Goal: Information Seeking & Learning: Learn about a topic

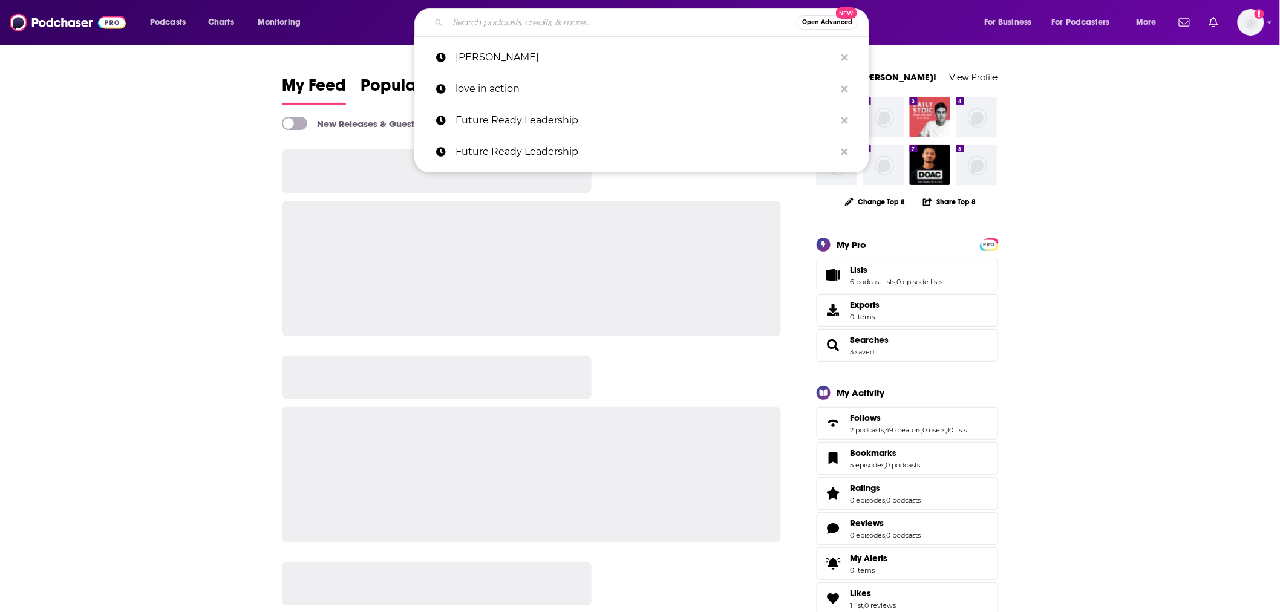
click at [598, 21] on input "Search podcasts, credits, & more..." at bounding box center [622, 22] width 349 height 19
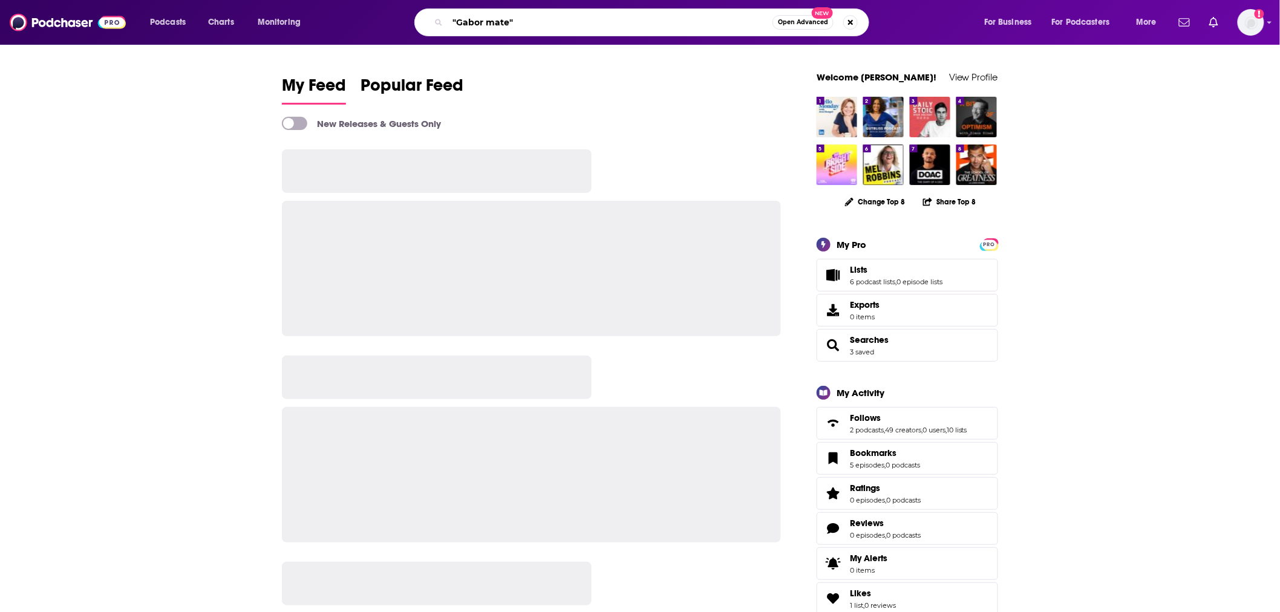
type input ""Gabor mate""
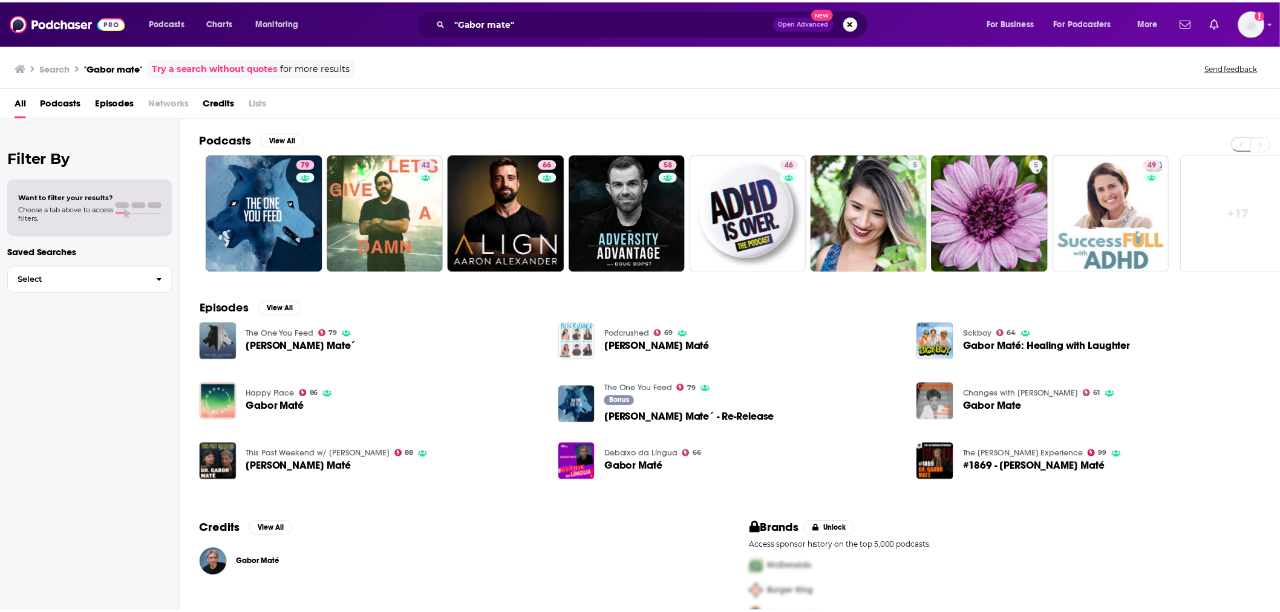
scroll to position [30, 0]
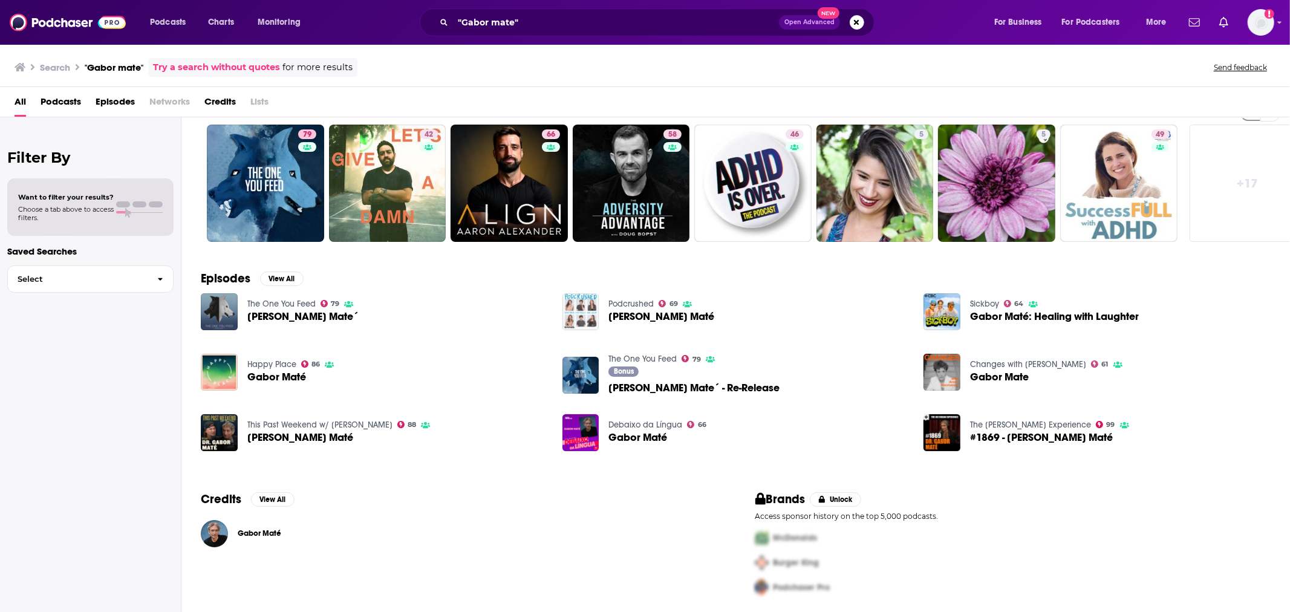
click at [236, 523] on div "Gabor Maté" at bounding box center [459, 533] width 516 height 27
click at [244, 530] on span "Gabor Maté" at bounding box center [260, 534] width 44 height 10
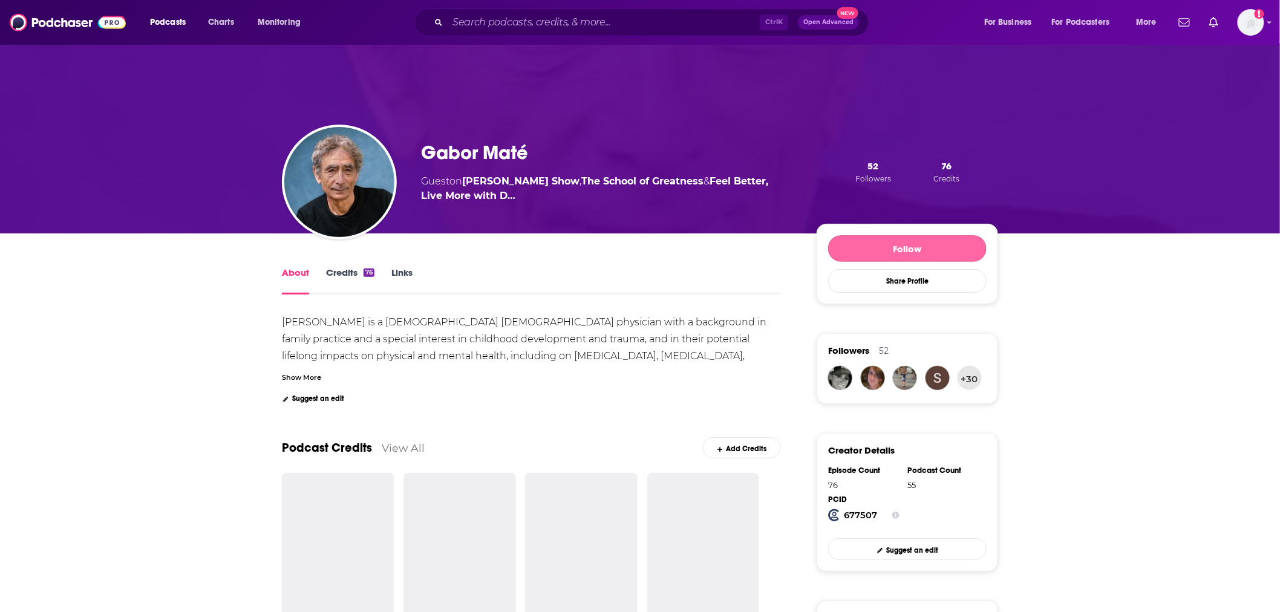
click at [945, 244] on button "Follow" at bounding box center [907, 248] width 158 height 27
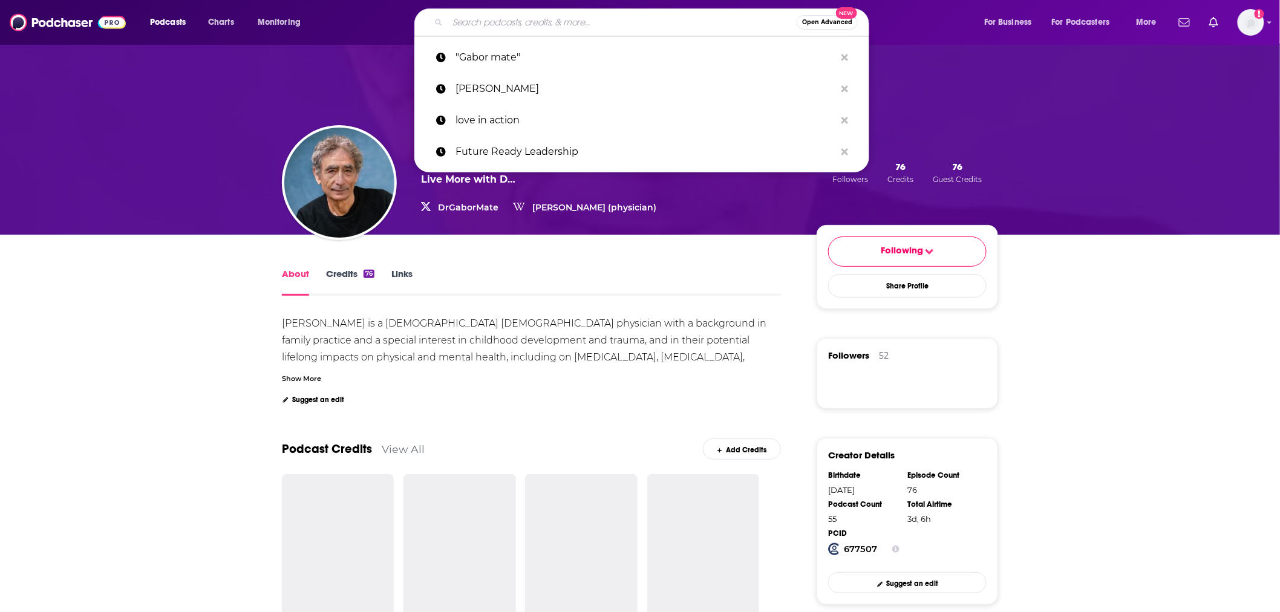
click at [584, 15] on input "Search podcasts, credits, & more..." at bounding box center [622, 22] width 349 height 19
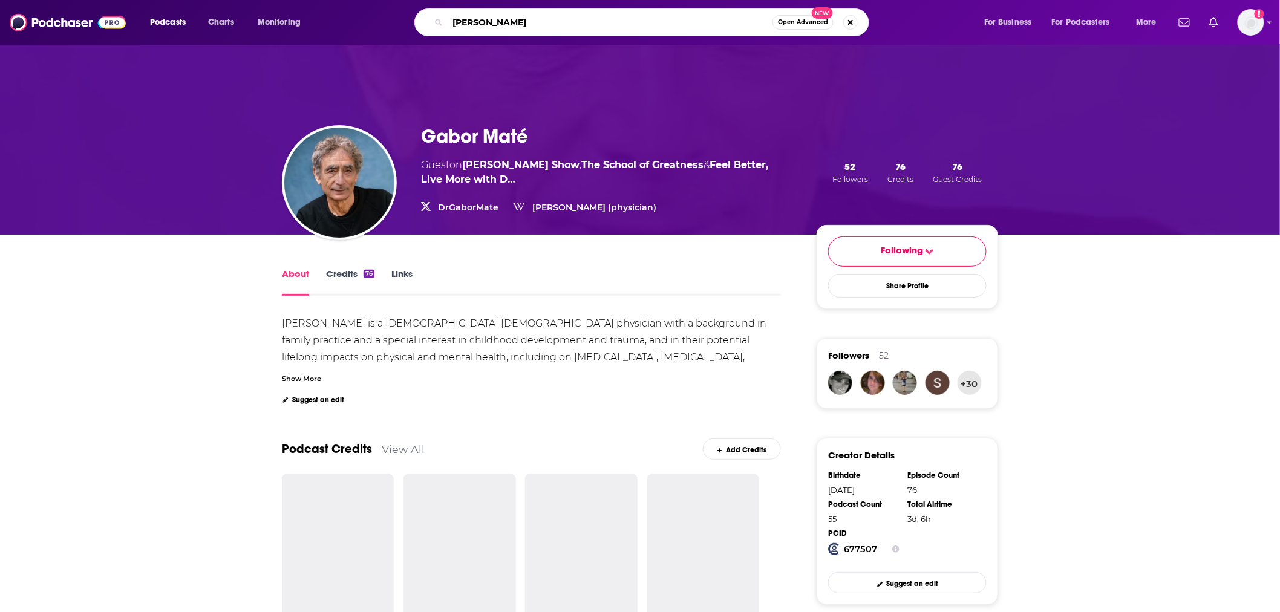
type input "[PERSON_NAME]"
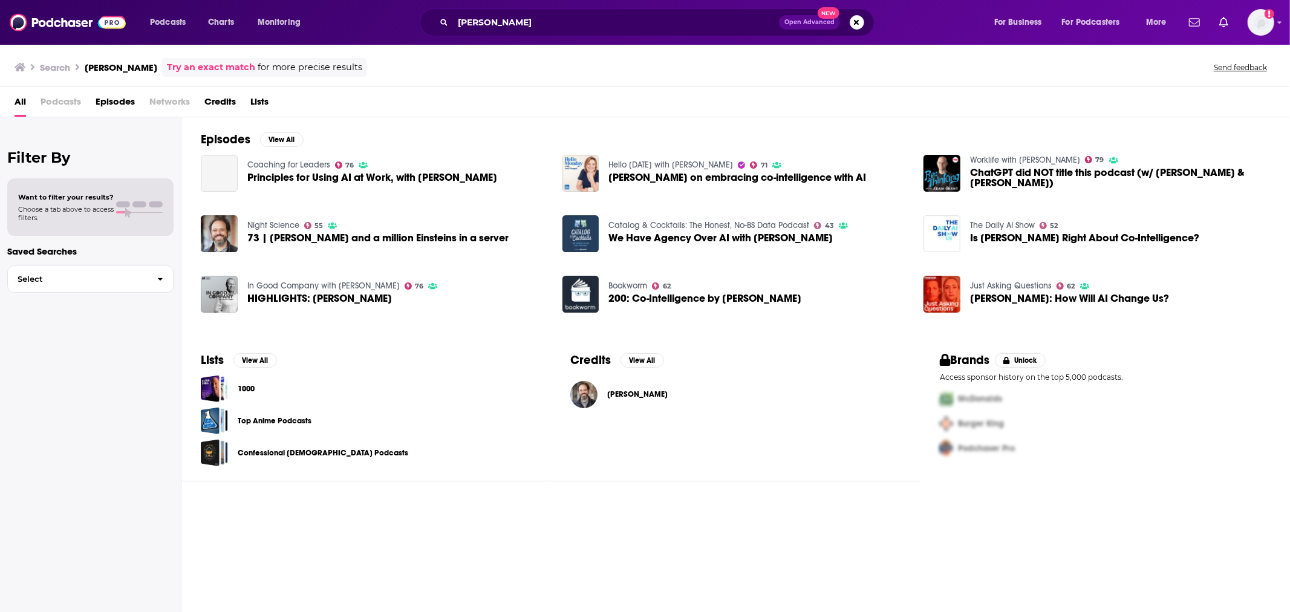
click at [635, 396] on span "[PERSON_NAME]" at bounding box center [637, 395] width 60 height 10
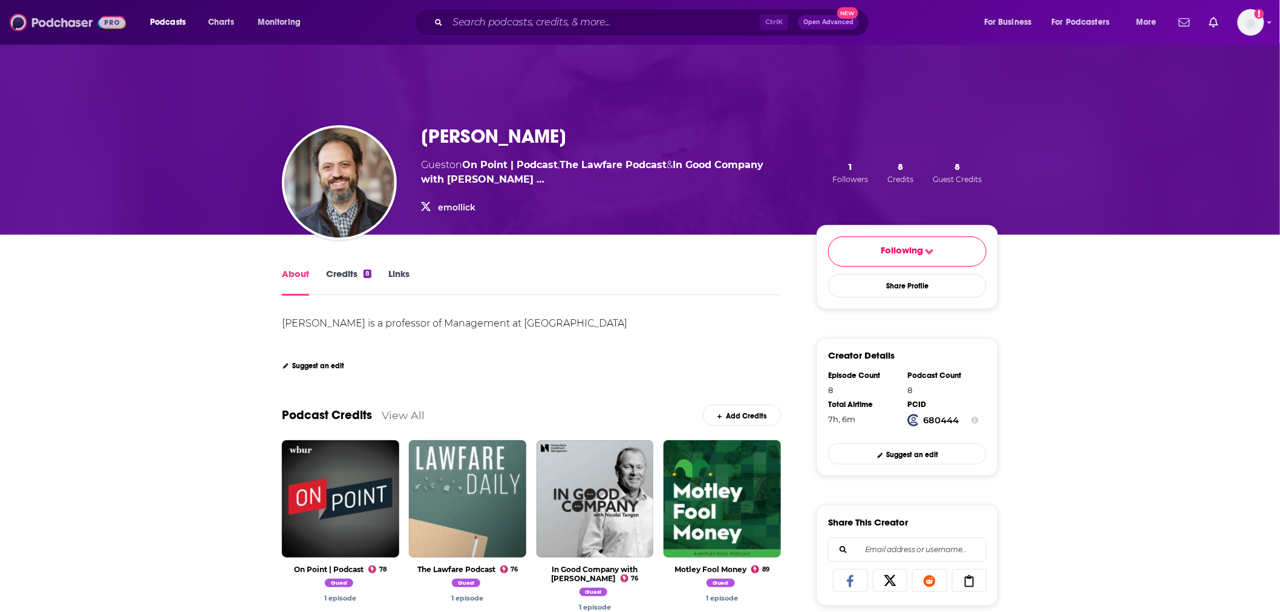
click at [79, 23] on img at bounding box center [68, 22] width 116 height 23
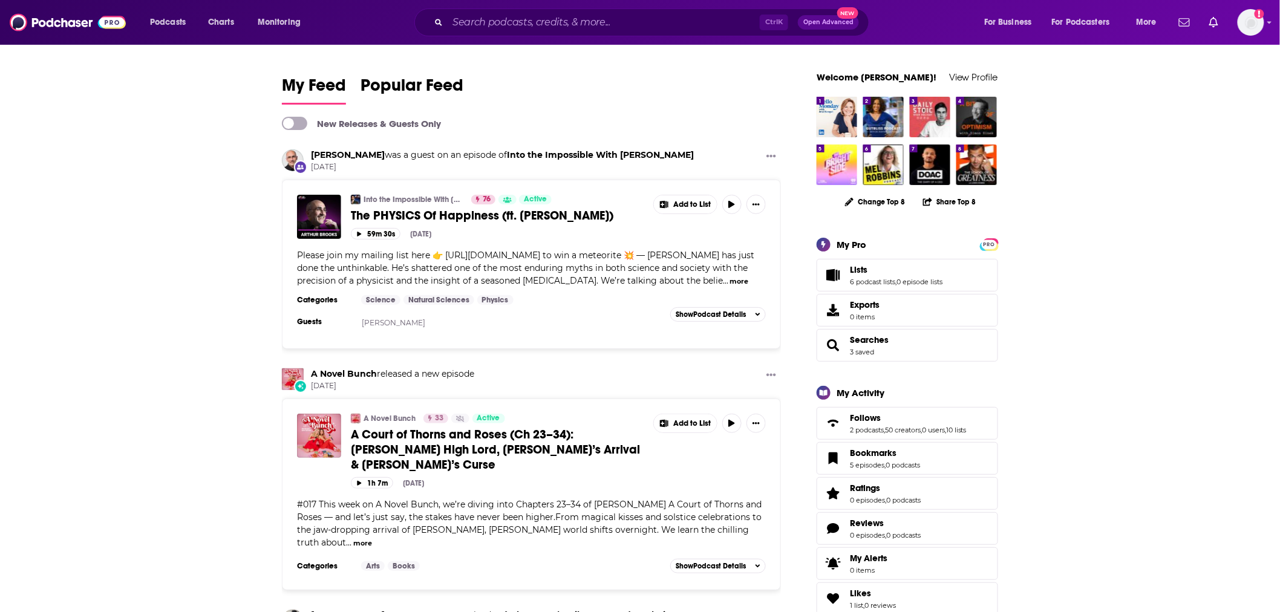
click at [518, 266] on span "Please join my mailing list here 👉 [URL][DOMAIN_NAME] to win a meteorite 💥 — [P…" at bounding box center [525, 268] width 457 height 36
click at [536, 214] on span "The PHYSICS Of Happiness (ft. [PERSON_NAME])" at bounding box center [482, 215] width 262 height 15
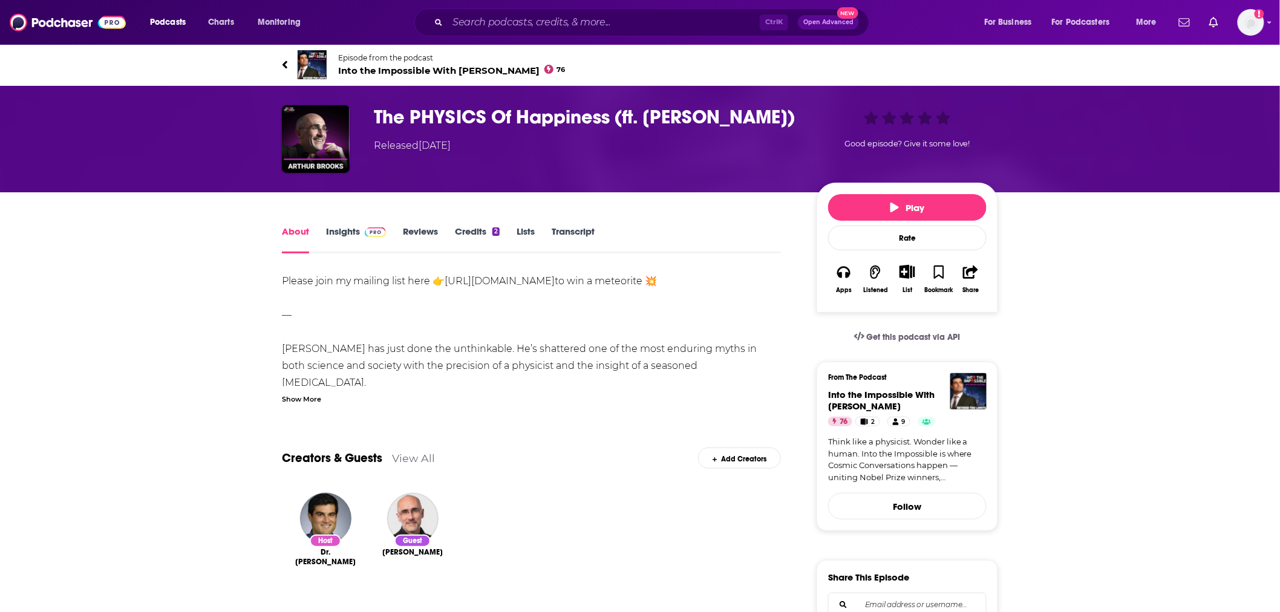
click at [305, 398] on div "Show More" at bounding box center [301, 398] width 39 height 11
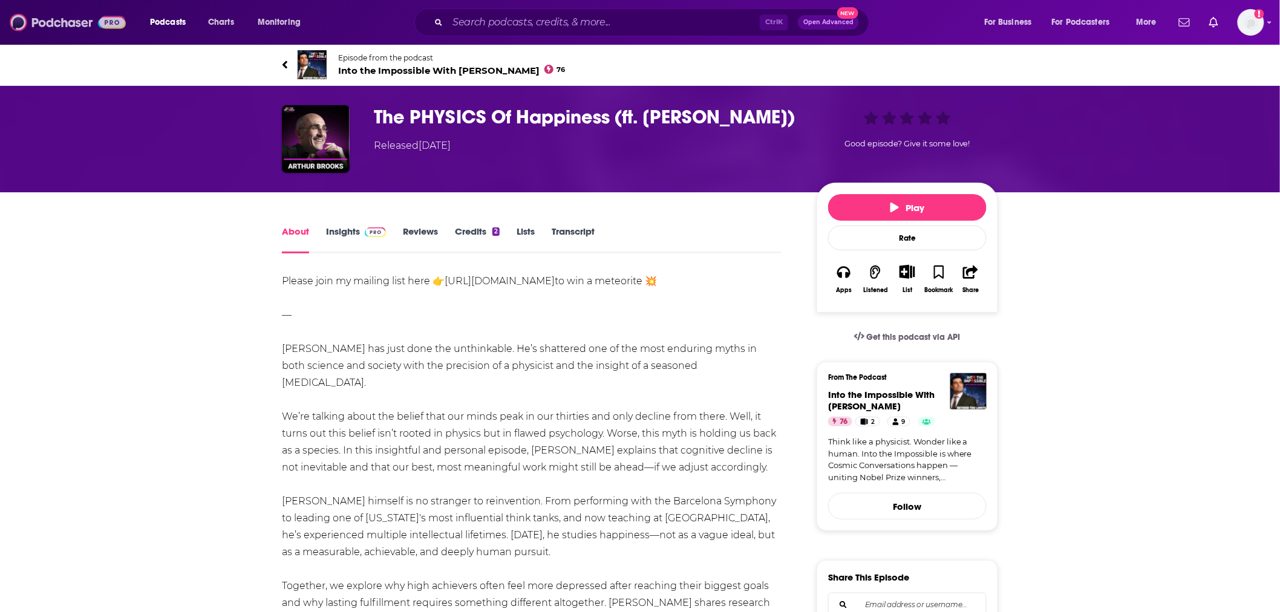
click at [74, 25] on img at bounding box center [68, 22] width 116 height 23
